Goal: Task Accomplishment & Management: Manage account settings

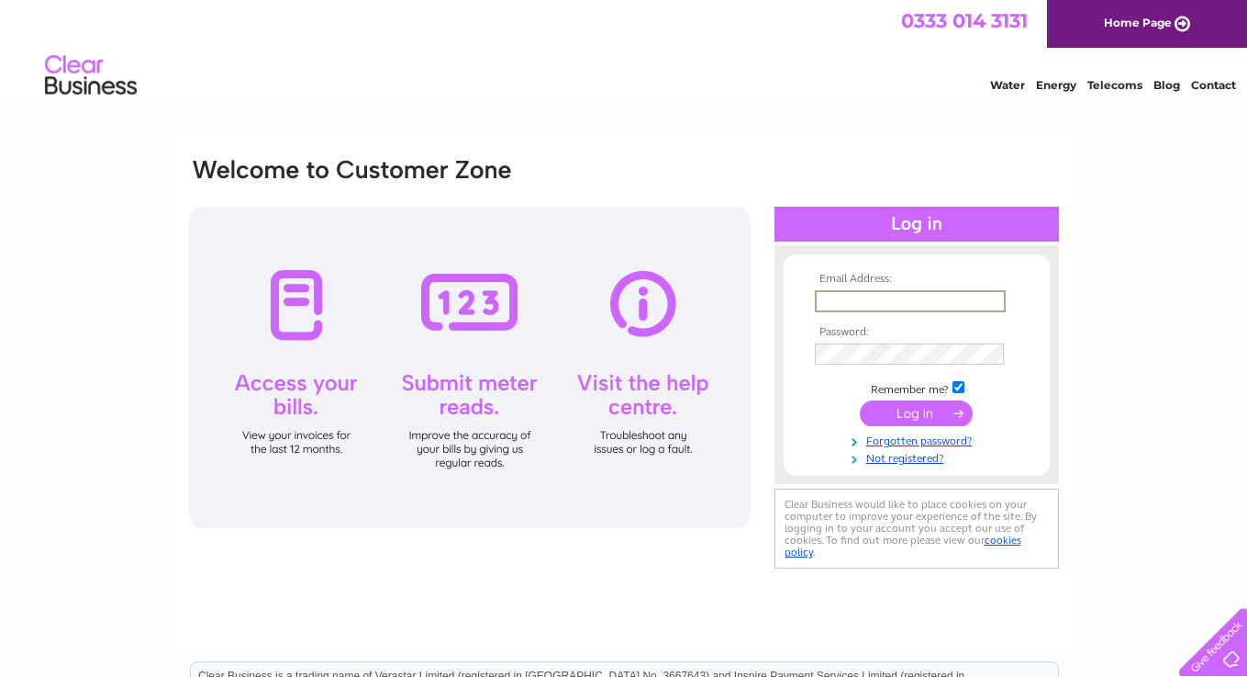
type input "phatlash@outlook.com"
click at [916, 411] on input "submit" at bounding box center [916, 413] width 113 height 26
click at [908, 411] on input "submit" at bounding box center [916, 411] width 113 height 26
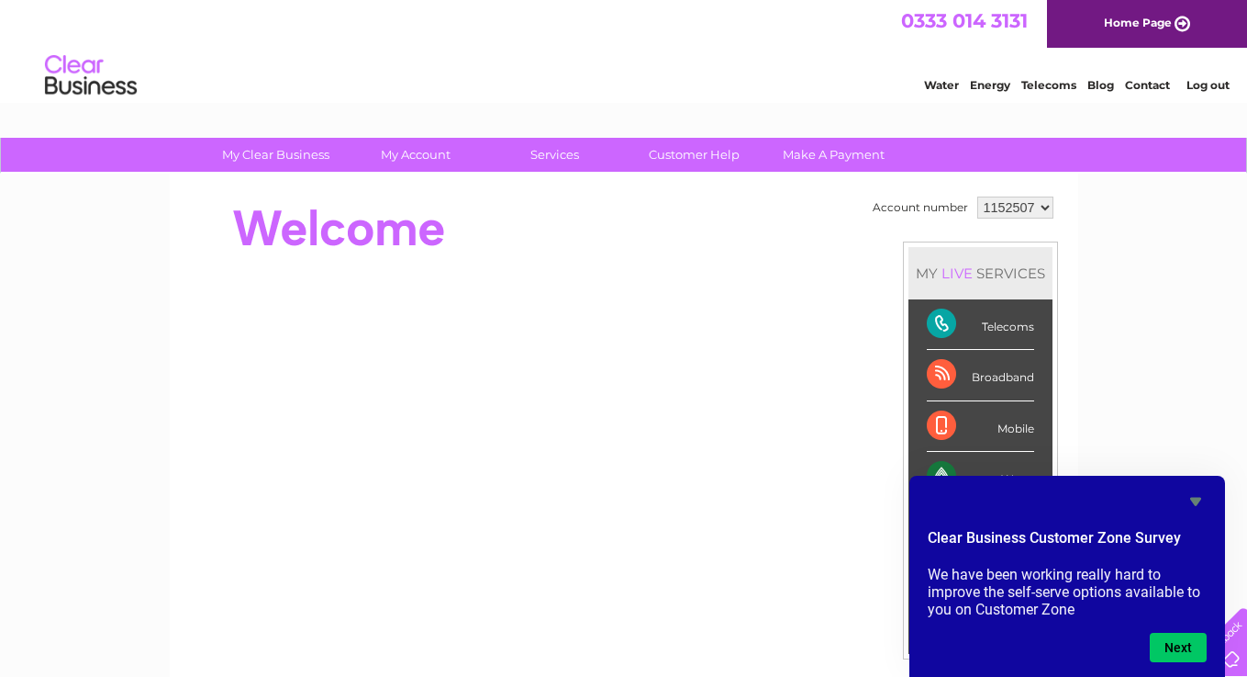
click at [1196, 503] on icon "Hide survey" at bounding box center [1196, 502] width 11 height 8
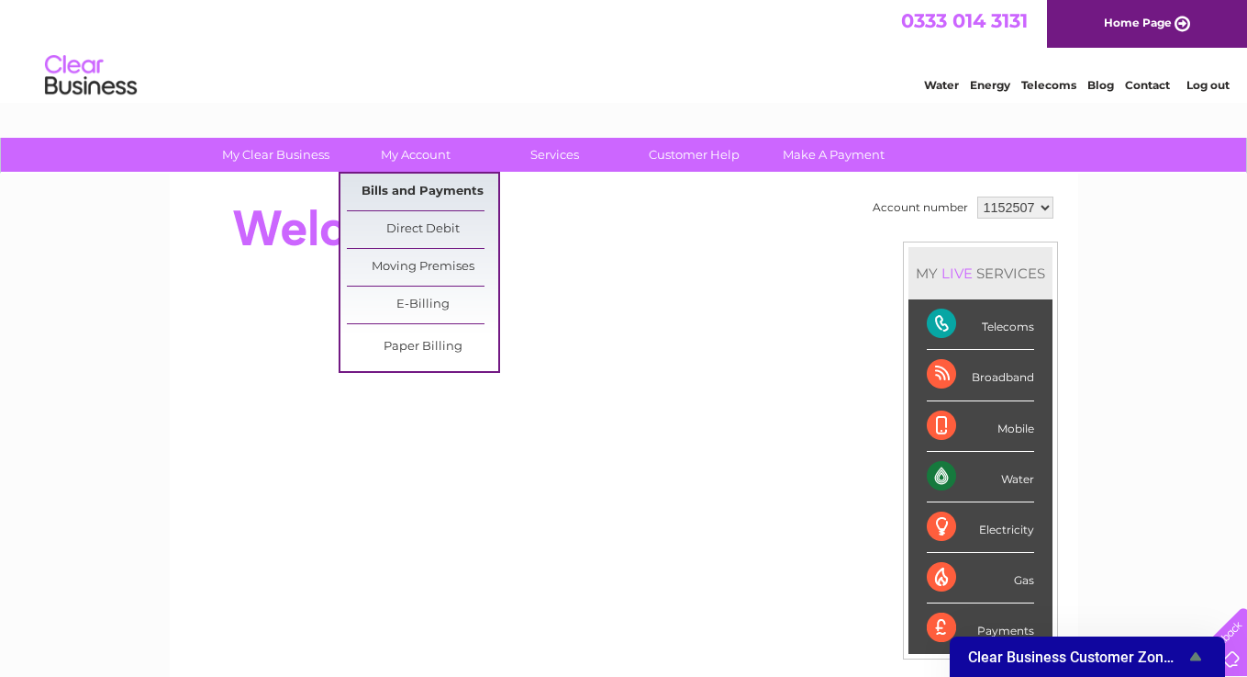
click at [411, 187] on link "Bills and Payments" at bounding box center [422, 191] width 151 height 37
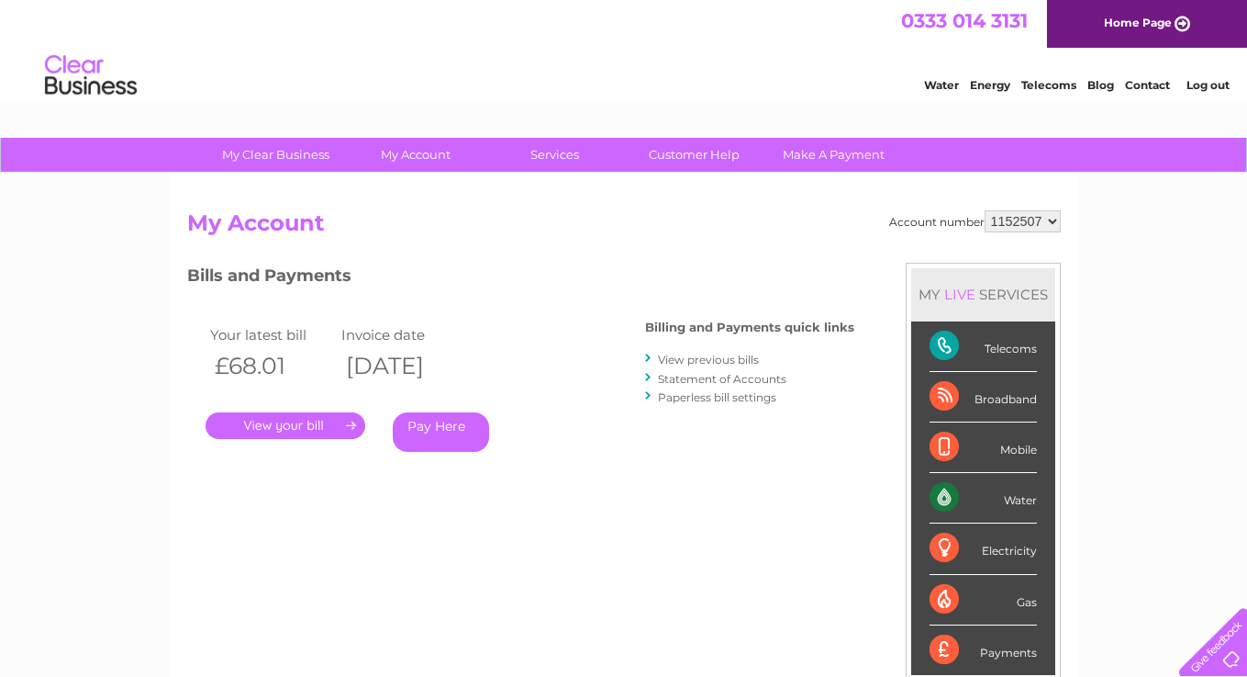
click at [318, 422] on link "." at bounding box center [286, 425] width 160 height 27
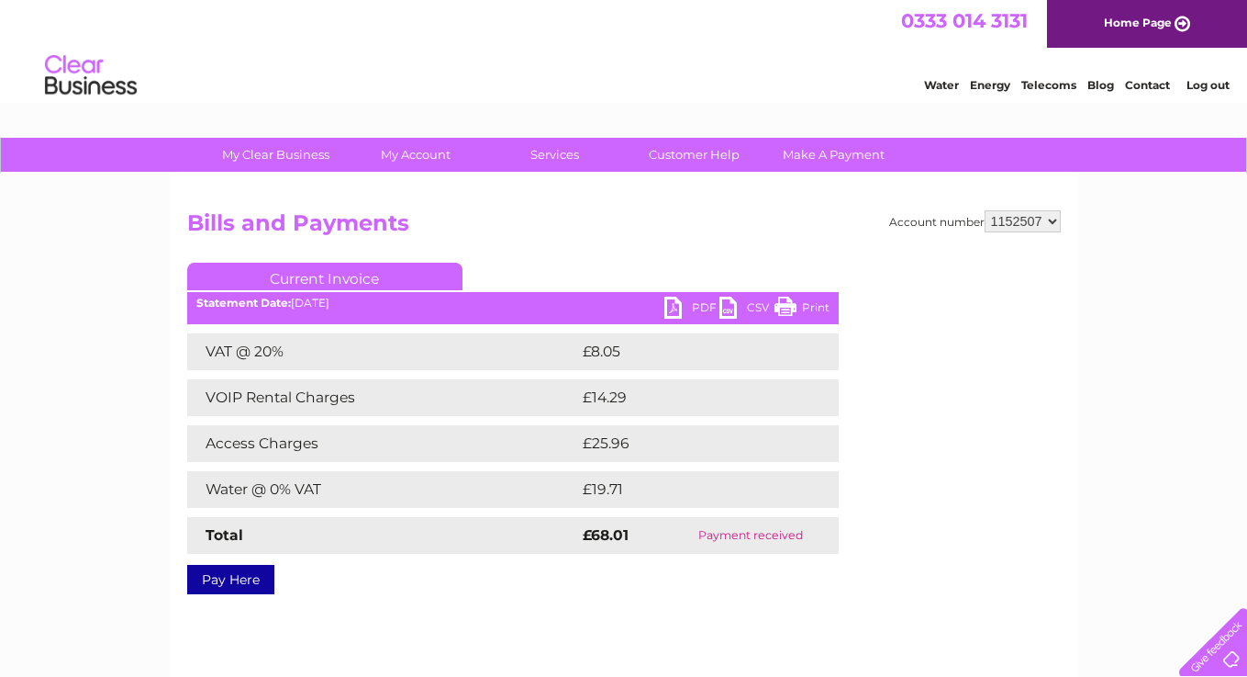
click at [696, 304] on link "PDF" at bounding box center [692, 309] width 55 height 27
